Goal: Transaction & Acquisition: Purchase product/service

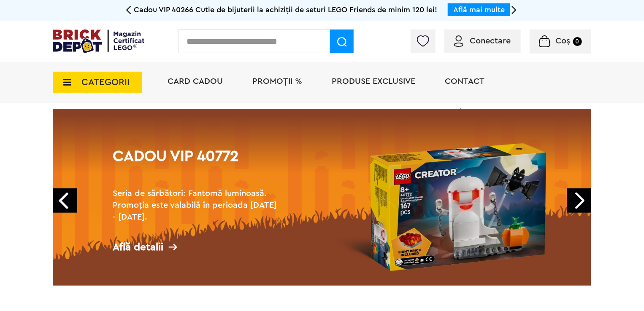
click at [475, 32] on div "Conectare" at bounding box center [482, 42] width 77 height 24
click at [473, 42] on span "Conectare" at bounding box center [490, 41] width 41 height 8
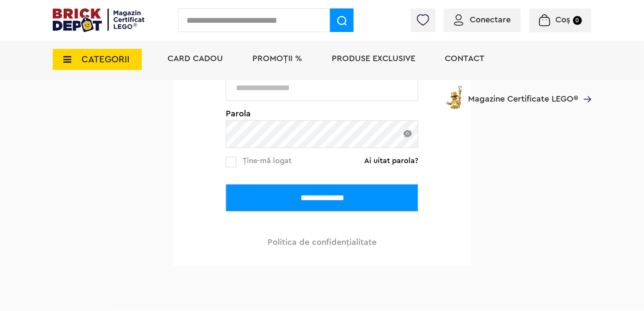
scroll to position [169, 0]
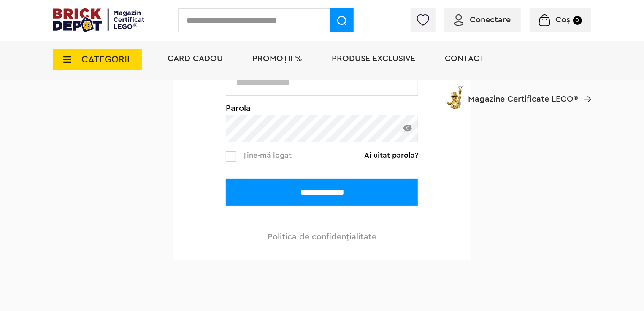
type input "**********"
click at [315, 185] on input "**********" at bounding box center [322, 192] width 192 height 27
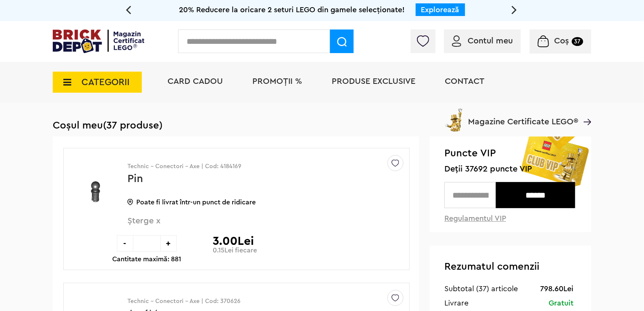
click at [282, 84] on span "PROMOȚII %" at bounding box center [277, 81] width 50 height 8
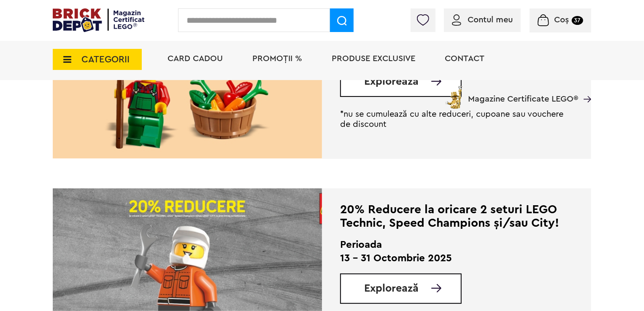
scroll to position [295, 0]
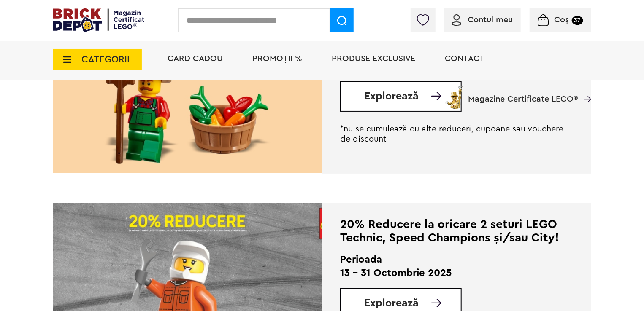
click at [397, 111] on div "Până la 50% reducere la o selecție de seturi LEGO! Perioada 13.10 - 11.11.2025 …" at bounding box center [456, 78] width 233 height 134
click at [395, 104] on div "Card Cadou PROMOȚII % Produse exclusive Contact Magazine Certificate LEGO®" at bounding box center [375, 74] width 432 height 70
click at [395, 95] on div "Card Cadou PROMOȚII % Produse exclusive Contact Magazine Certificate LEGO®" at bounding box center [375, 74] width 432 height 70
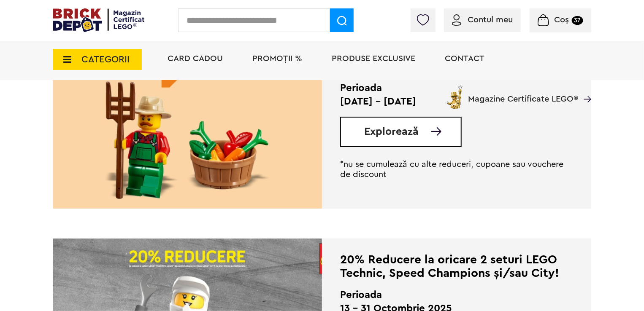
scroll to position [211, 0]
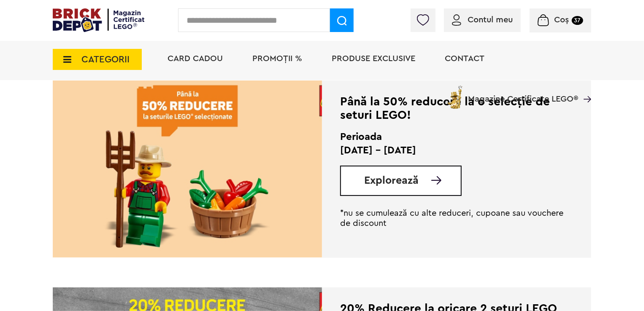
click at [401, 187] on div "Explorează" at bounding box center [401, 181] width 122 height 30
click at [402, 184] on span "Explorează" at bounding box center [391, 181] width 54 height 11
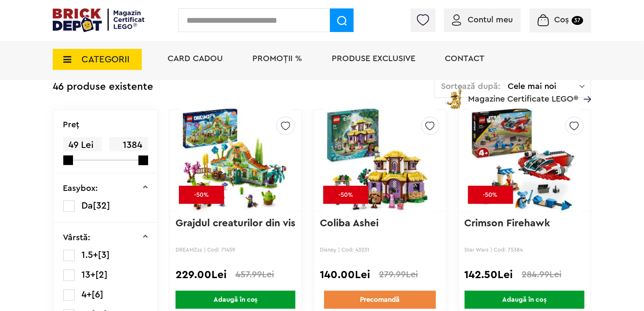
scroll to position [211, 0]
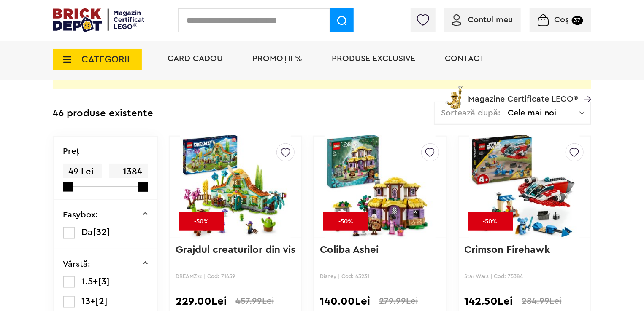
click at [536, 124] on div "Sortează după: Cele mai noi Cele mai noi Cele mai vechi Cele mai ieftine Cele m…" at bounding box center [512, 113] width 157 height 23
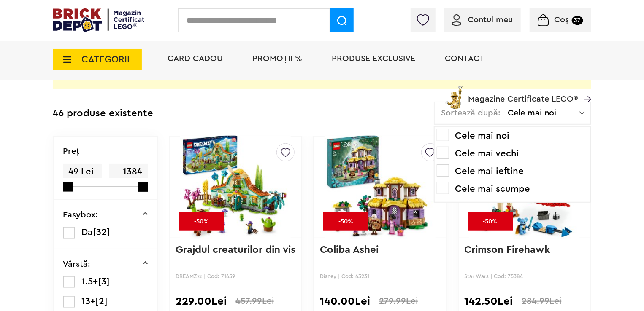
click at [495, 187] on li "Cele mai scumpe" at bounding box center [512, 189] width 151 height 14
